Goal: Task Accomplishment & Management: Manage account settings

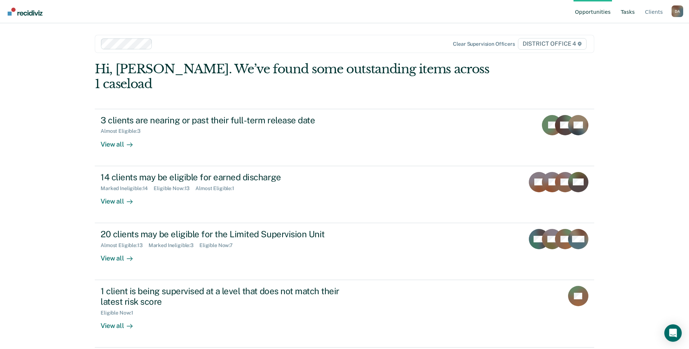
click at [628, 9] on link "Tasks" at bounding box center [627, 11] width 17 height 23
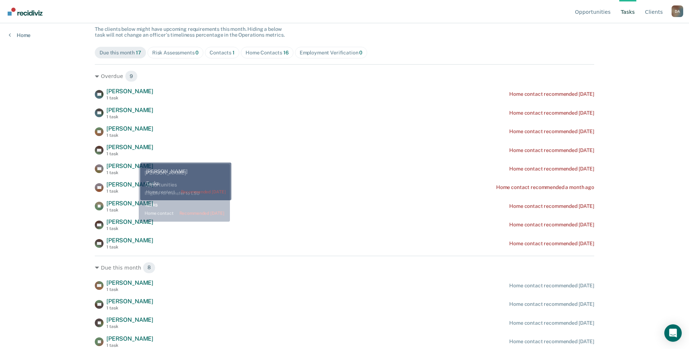
scroll to position [73, 0]
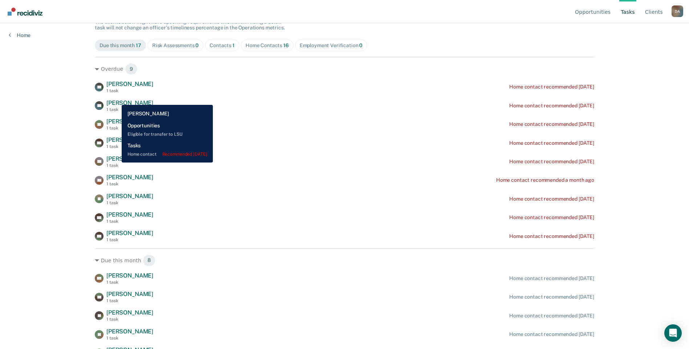
click at [116, 99] on span "[PERSON_NAME]" at bounding box center [129, 102] width 47 height 7
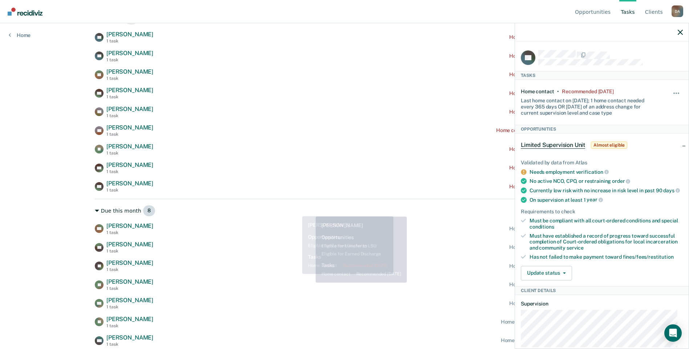
scroll to position [139, 0]
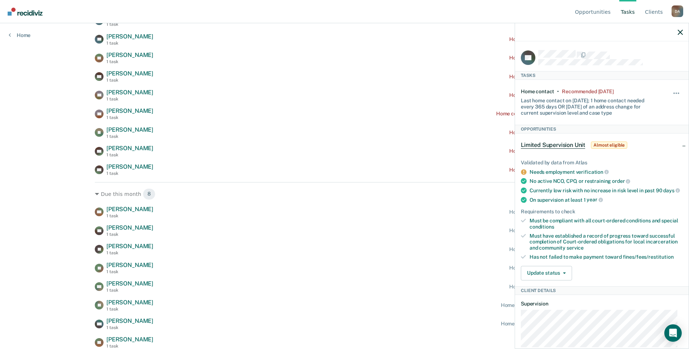
click at [614, 54] on div at bounding box center [610, 54] width 144 height 9
click at [35, 186] on div "Opportunities Tasks Client s [PERSON_NAME] Profile How it works Log Out Home Cl…" at bounding box center [344, 35] width 689 height 349
click at [313, 182] on hr at bounding box center [344, 182] width 499 height 0
drag, startPoint x: 638, startPoint y: 285, endPoint x: 552, endPoint y: 297, distance: 86.6
click at [613, 281] on div "Update status [PERSON_NAME] Mark Ineligible" at bounding box center [602, 273] width 162 height 15
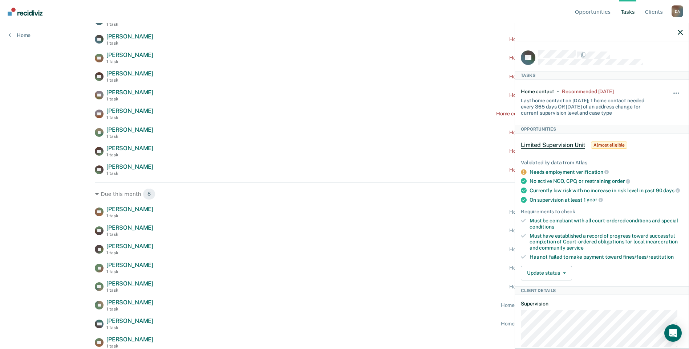
click at [53, 188] on div "Opportunities Tasks Client s [PERSON_NAME] Profile How it works Log Out Home Cl…" at bounding box center [344, 35] width 689 height 349
